Goal: Find specific page/section: Find specific page/section

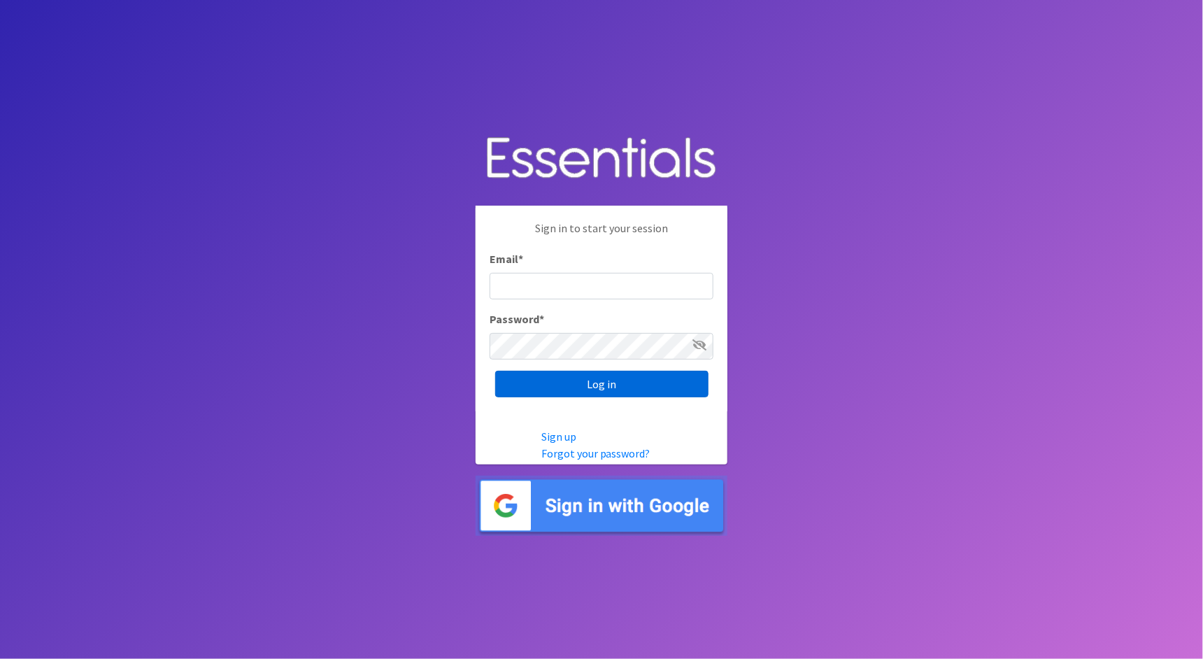
type input "cathy@alohadiaperbank.org"
click at [557, 394] on input "Log in" at bounding box center [601, 384] width 213 height 27
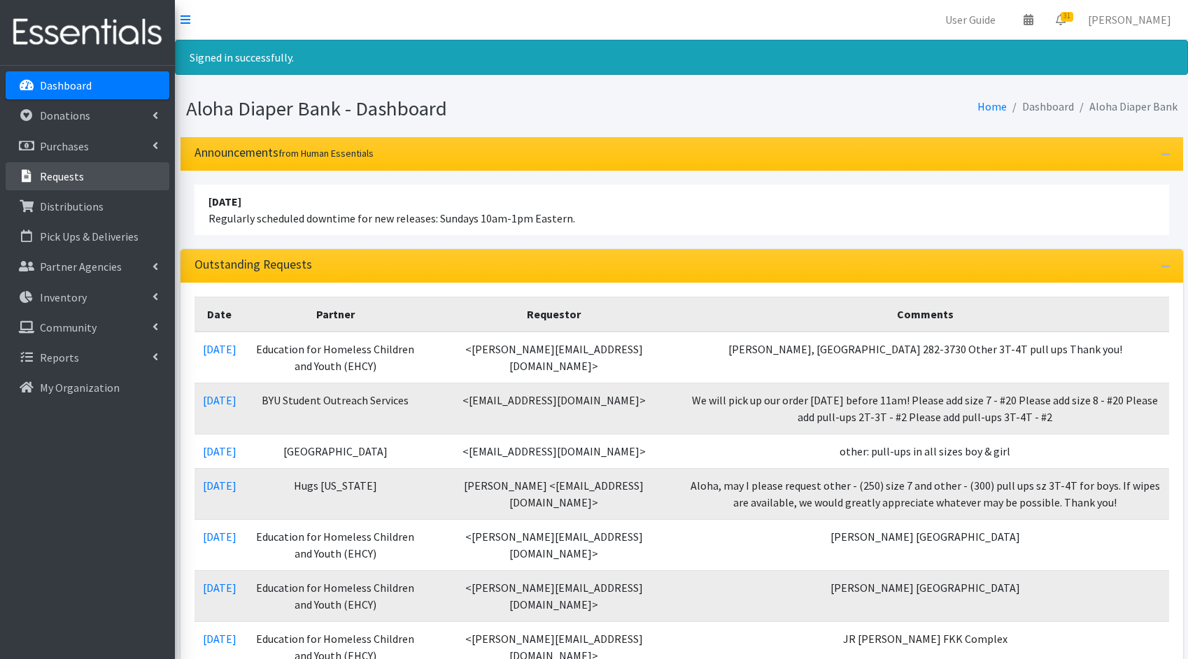
click at [57, 180] on p "Requests" at bounding box center [62, 176] width 44 height 14
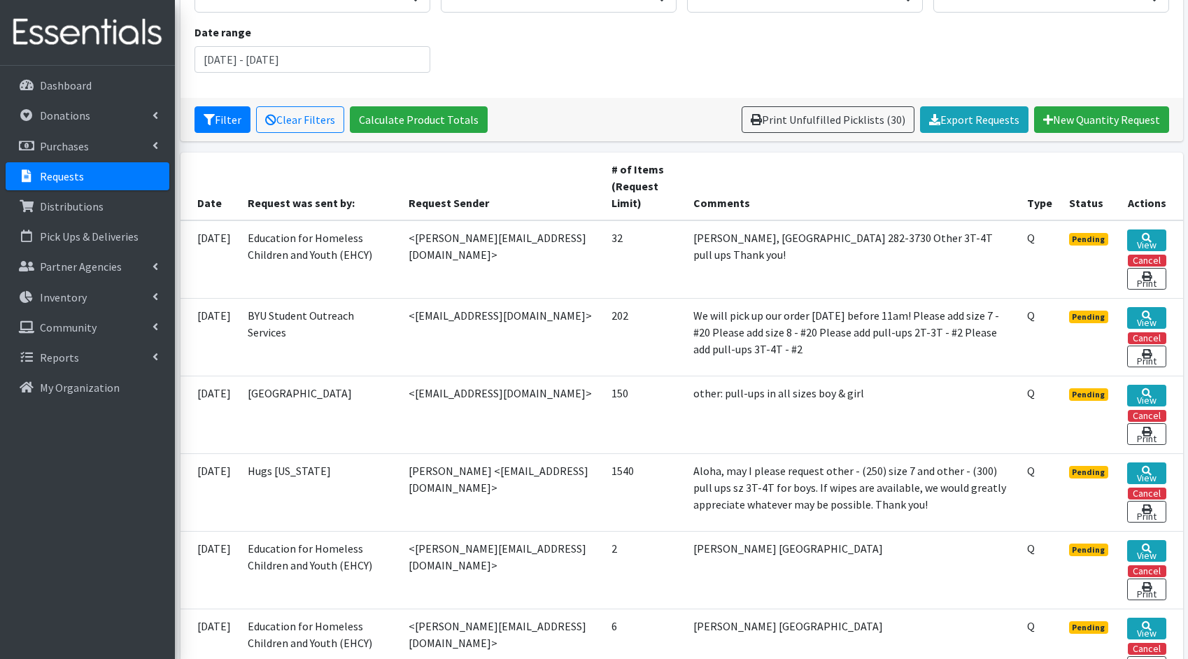
scroll to position [313, 0]
